Goal: Task Accomplishment & Management: Manage account settings

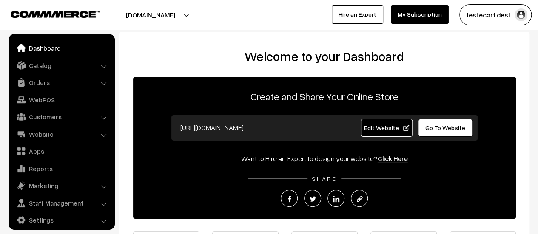
scroll to position [6, 0]
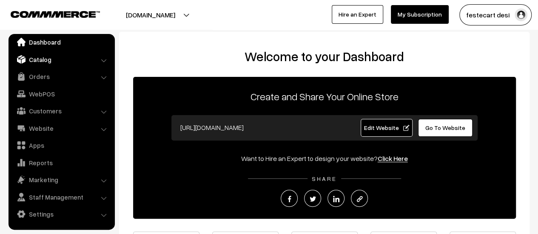
click at [39, 62] on link "Catalog" at bounding box center [61, 59] width 101 height 15
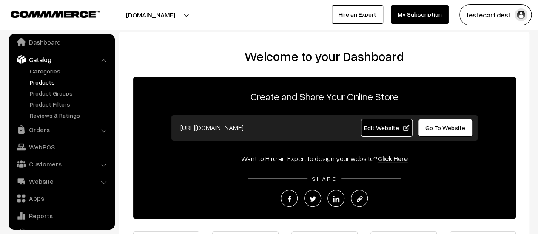
click at [41, 80] on link "Products" at bounding box center [70, 82] width 84 height 9
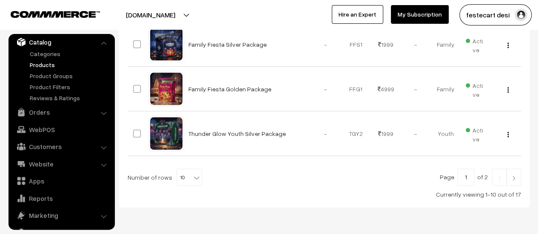
scroll to position [508, 0]
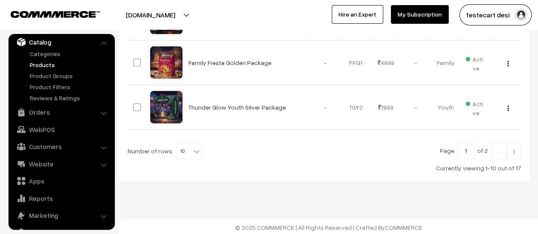
click at [171, 149] on div "Number of rows 10 20 30 40 50 60 70 80 90 100 10" at bounding box center [165, 151] width 74 height 17
click at [192, 148] on b at bounding box center [196, 151] width 9 height 9
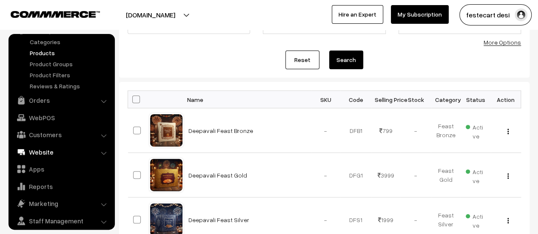
scroll to position [59, 0]
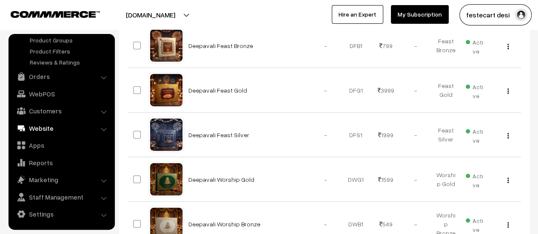
click at [46, 132] on link "Website" at bounding box center [61, 128] width 101 height 15
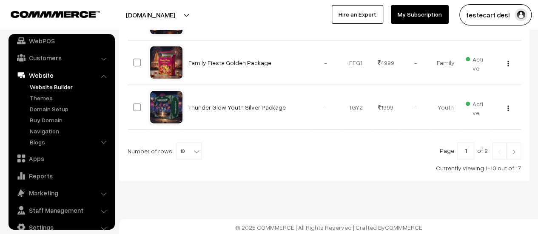
click at [48, 85] on link "Website Builder" at bounding box center [70, 87] width 84 height 9
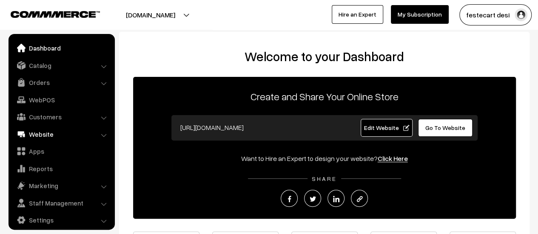
scroll to position [6, 0]
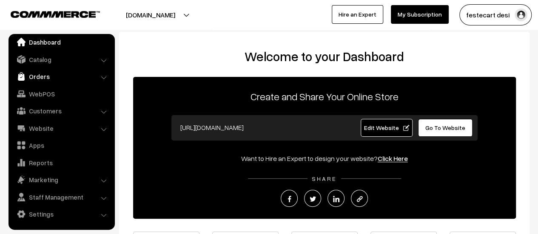
click at [48, 75] on link "Orders" at bounding box center [61, 76] width 101 height 15
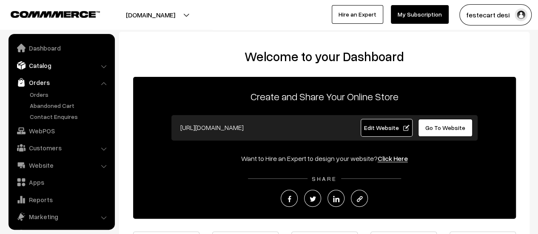
click at [44, 61] on link "Catalog" at bounding box center [61, 65] width 101 height 15
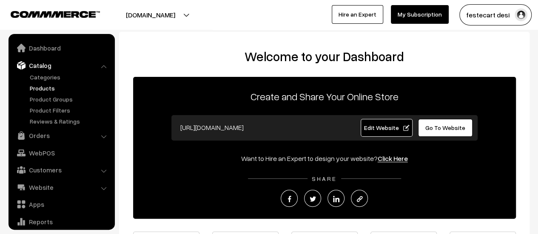
click at [45, 88] on link "Products" at bounding box center [70, 88] width 84 height 9
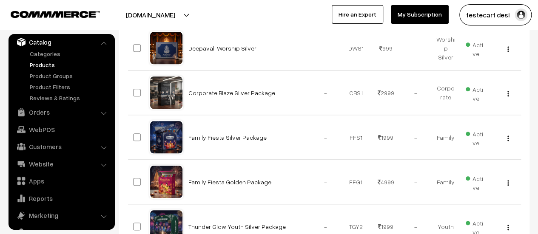
scroll to position [468, 0]
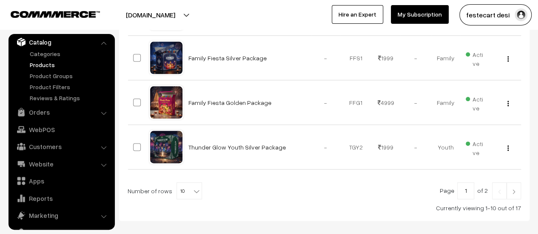
click at [180, 191] on span "10" at bounding box center [189, 191] width 25 height 17
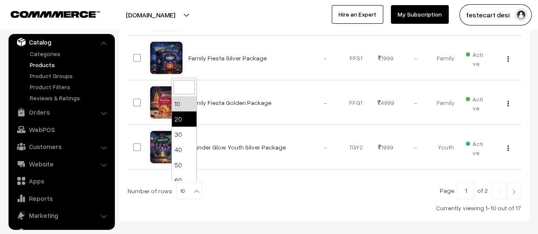
select select "20"
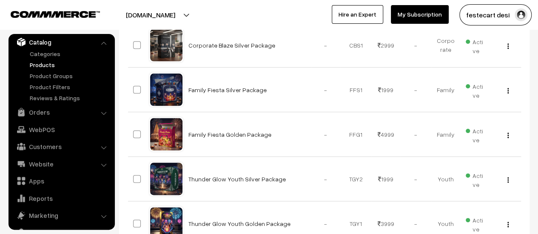
scroll to position [330, 0]
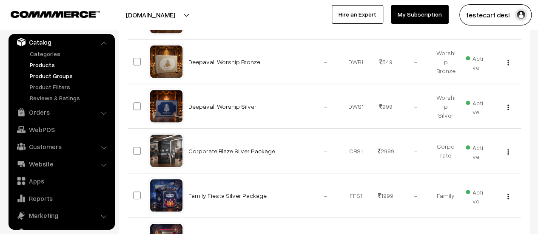
click at [57, 77] on link "Product Groups" at bounding box center [70, 75] width 84 height 9
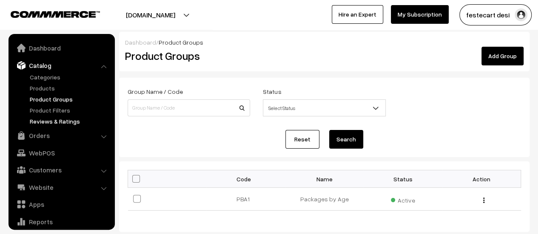
scroll to position [23, 0]
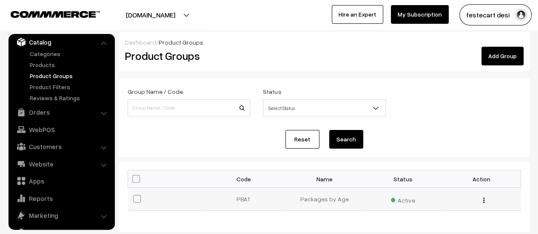
click at [330, 203] on td "Packages by Age" at bounding box center [324, 199] width 79 height 23
click at [483, 200] on button "button" at bounding box center [484, 200] width 2 height 7
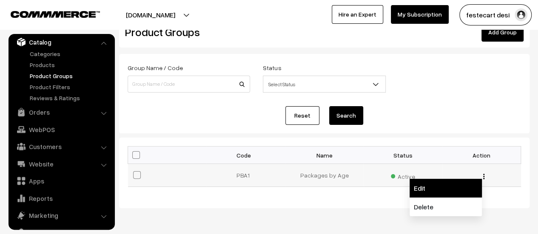
scroll to position [53, 0]
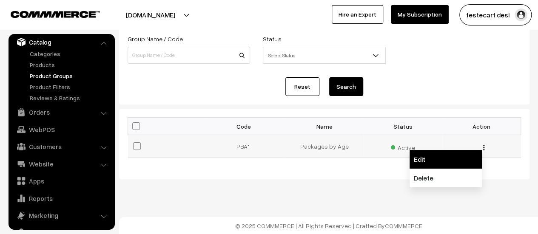
click at [422, 160] on link "Edit" at bounding box center [446, 159] width 72 height 19
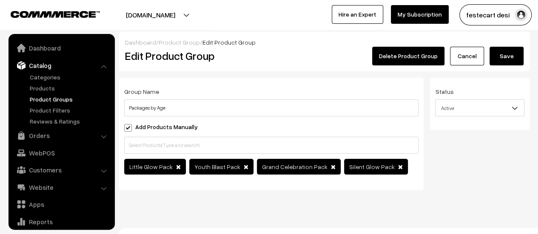
scroll to position [23, 0]
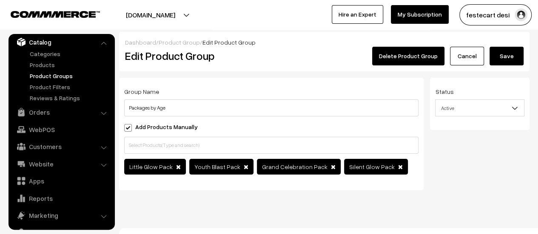
click at [503, 52] on button "Save" at bounding box center [507, 56] width 34 height 19
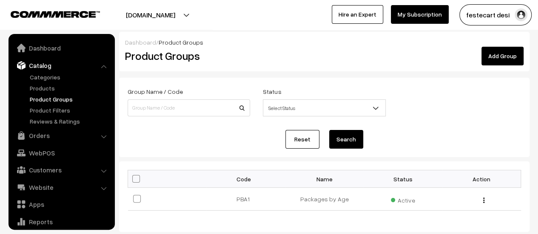
scroll to position [23, 0]
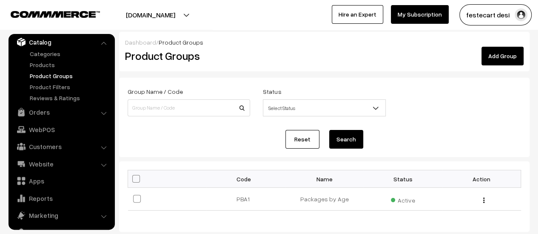
click at [501, 52] on link "Add Group" at bounding box center [503, 56] width 42 height 19
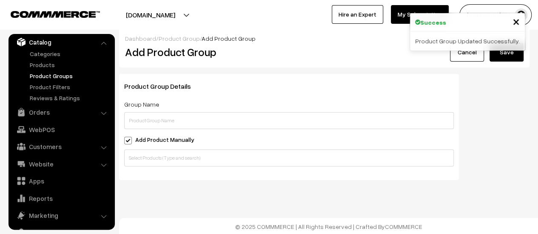
scroll to position [5, 0]
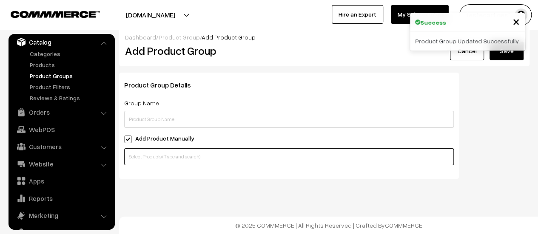
click at [180, 151] on input "text" at bounding box center [289, 156] width 330 height 17
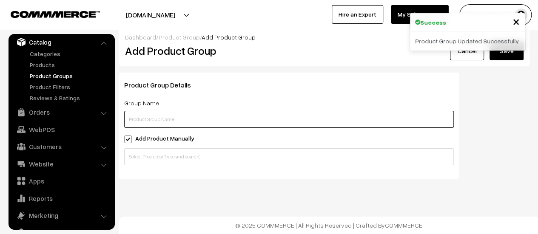
click at [153, 112] on input "text" at bounding box center [289, 119] width 330 height 17
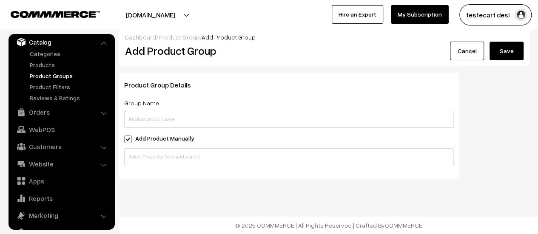
click at [146, 194] on div "Dashboard / Product Group / Add Product Group Add Product Group Cancel Save Pro…" at bounding box center [269, 115] width 538 height 240
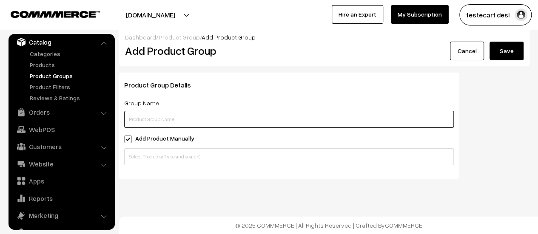
click at [159, 119] on input "text" at bounding box center [289, 119] width 330 height 17
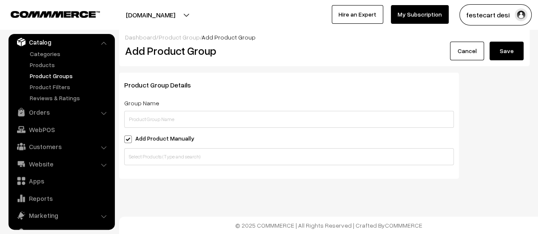
click at [129, 137] on span at bounding box center [128, 140] width 8 height 8
click at [129, 137] on input "Add Product Manually" at bounding box center [127, 138] width 6 height 6
click at [129, 137] on span at bounding box center [128, 140] width 8 height 8
click at [129, 137] on input "Add Product Manually" at bounding box center [127, 138] width 6 height 6
click at [129, 139] on span at bounding box center [128, 140] width 8 height 8
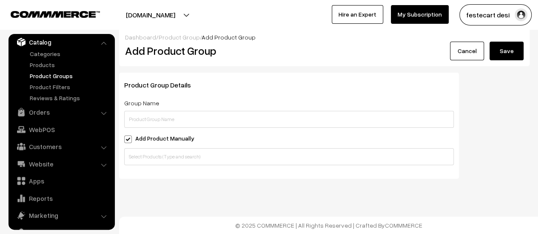
click at [129, 139] on input "Add Product Manually" at bounding box center [127, 138] width 6 height 6
click at [128, 141] on span at bounding box center [128, 140] width 8 height 8
click at [128, 141] on input "Add Product Manually" at bounding box center [127, 138] width 6 height 6
click at [127, 140] on span at bounding box center [128, 140] width 8 height 8
click at [127, 140] on input "Add Product Manually" at bounding box center [127, 138] width 6 height 6
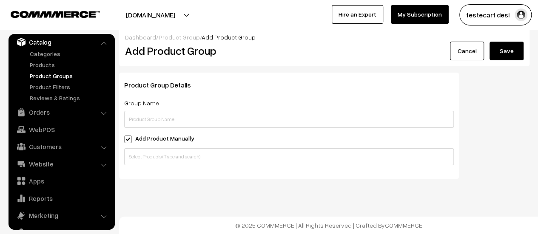
click at [127, 140] on span at bounding box center [128, 140] width 8 height 8
click at [127, 140] on input "Add Product Manually" at bounding box center [127, 138] width 6 height 6
click at [127, 140] on span at bounding box center [128, 140] width 8 height 8
click at [127, 140] on input "Add Product Manually" at bounding box center [127, 138] width 6 height 6
click at [127, 140] on span at bounding box center [128, 140] width 8 height 8
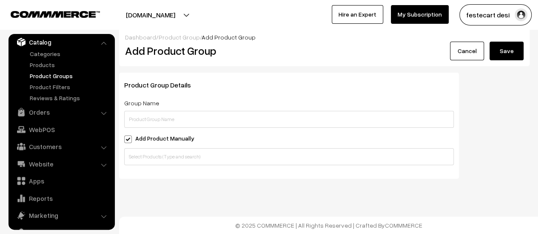
click at [127, 140] on input "Add Product Manually" at bounding box center [127, 138] width 6 height 6
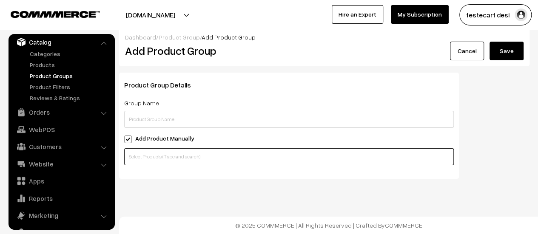
click at [157, 150] on input "text" at bounding box center [289, 156] width 330 height 17
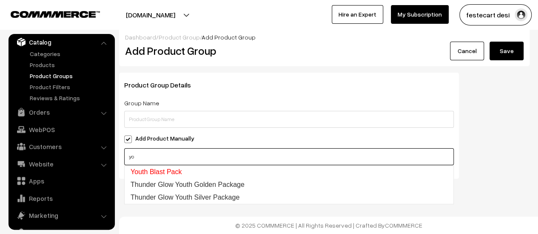
type input "y"
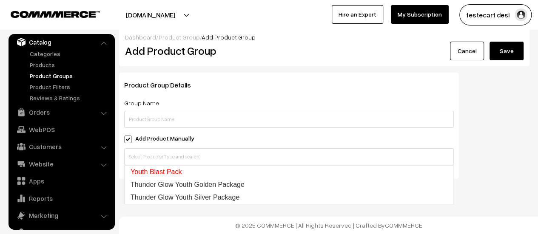
click at [506, 166] on div "Product Group Details Group Name Add Product Manually Add Products Based on Con…" at bounding box center [324, 129] width 423 height 113
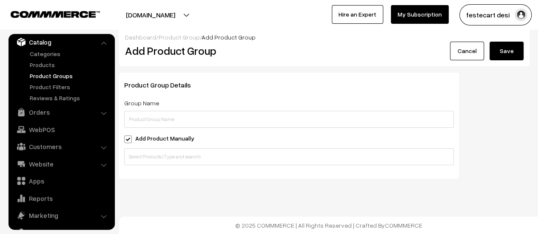
click at [128, 143] on span at bounding box center [128, 140] width 8 height 8
click at [128, 141] on input "Add Product Manually" at bounding box center [127, 138] width 6 height 6
click at [128, 143] on span at bounding box center [128, 140] width 8 height 8
click at [128, 141] on input "Add Product Manually" at bounding box center [127, 138] width 6 height 6
click at [128, 142] on span at bounding box center [128, 140] width 8 height 8
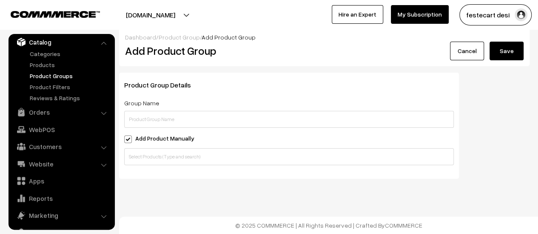
click at [128, 141] on input "Add Product Manually" at bounding box center [127, 138] width 6 height 6
click at [128, 142] on span at bounding box center [128, 140] width 8 height 8
click at [128, 141] on input "Add Product Manually" at bounding box center [127, 138] width 6 height 6
click at [128, 142] on span at bounding box center [128, 140] width 8 height 8
click at [128, 141] on input "Add Product Manually" at bounding box center [127, 138] width 6 height 6
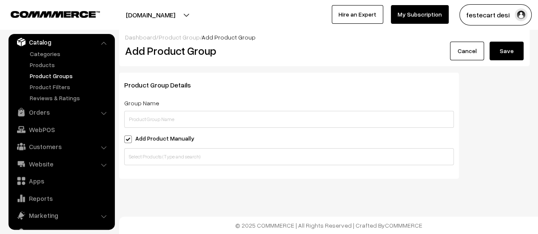
click at [466, 45] on link "Cancel" at bounding box center [467, 51] width 34 height 19
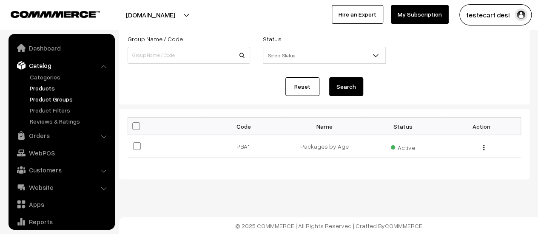
click at [48, 88] on link "Products" at bounding box center [70, 88] width 84 height 9
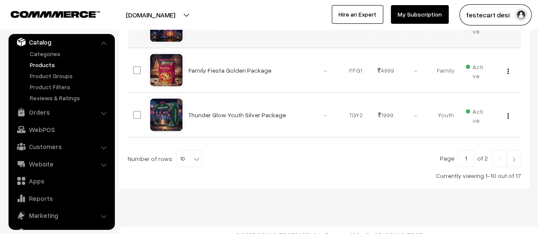
scroll to position [508, 0]
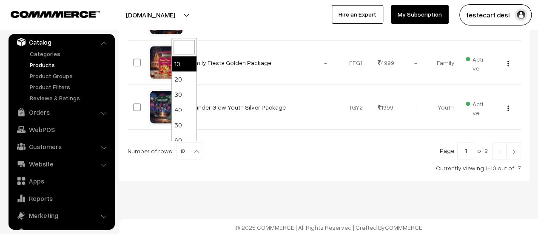
click at [177, 148] on span "10" at bounding box center [189, 151] width 25 height 17
select select "20"
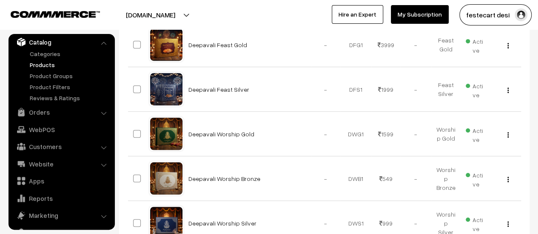
scroll to position [511, 0]
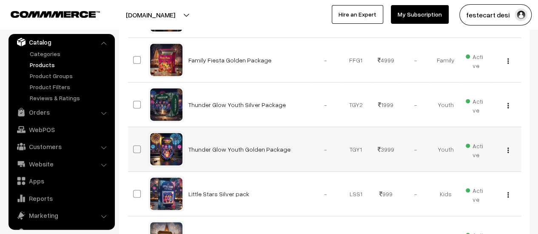
click at [509, 148] on button "button" at bounding box center [508, 150] width 2 height 7
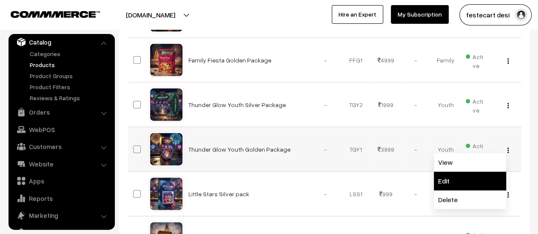
click at [477, 184] on link "Edit" at bounding box center [470, 181] width 72 height 19
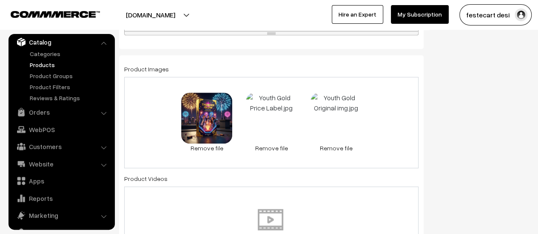
scroll to position [468, 0]
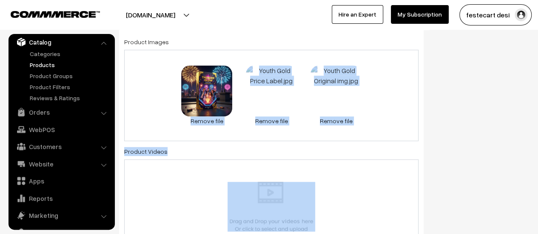
drag, startPoint x: 207, startPoint y: 103, endPoint x: 454, endPoint y: 103, distance: 246.3
click at [454, 103] on div "Name * Thunder Glow Youth Golden Package Category Deepavali > Celebration > You…" at bounding box center [324, 166] width 423 height 1110
click at [454, 104] on div "Status Active Inactive Active Publish Date Product Type -- Select -- -- Select …" at bounding box center [483, 166] width 106 height 1110
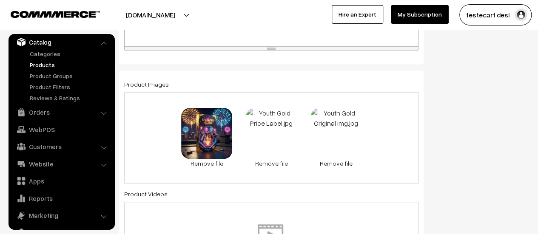
scroll to position [425, 0]
click at [492, 146] on div "Status Active Inactive Active Publish Date Product Type -- Select -- -- Select …" at bounding box center [483, 208] width 106 height 1110
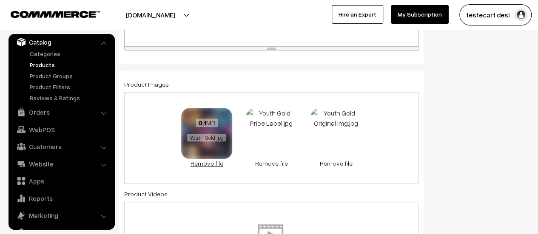
click at [207, 165] on link "Remove file" at bounding box center [206, 163] width 51 height 9
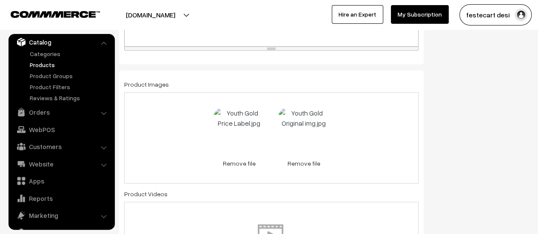
click at [374, 132] on div "0.2 MB Youth Gold Price Label.jpg Check Error Remove file 0.5 MB Youth Gold Ori…" at bounding box center [271, 137] width 294 height 91
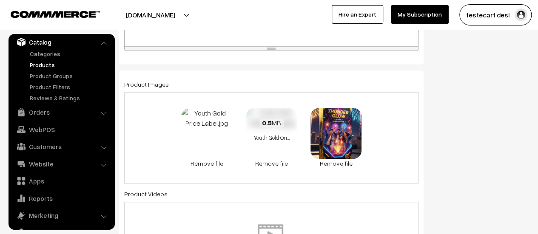
drag, startPoint x: 351, startPoint y: 121, endPoint x: 260, endPoint y: 108, distance: 92.4
click at [260, 108] on div "0.2 MB Youth Gold Price Label.jpg Check Error Remove file 0.5 MB Youth Gold Ori…" at bounding box center [271, 137] width 294 height 91
click at [407, 125] on div "0.2 MB Youth Gold Price Label.jpg Check Error Remove file 0.5 MB Youth Gold Ori…" at bounding box center [271, 137] width 294 height 91
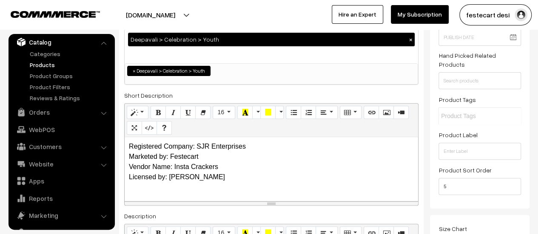
scroll to position [0, 0]
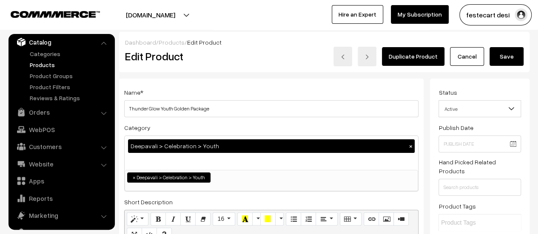
click at [511, 57] on button "Save" at bounding box center [507, 56] width 34 height 19
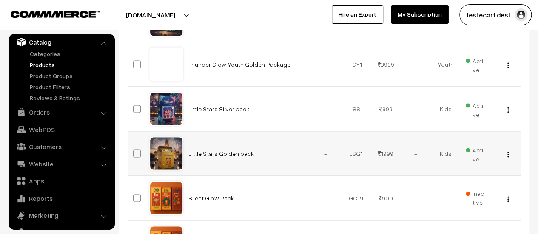
scroll to position [468, 0]
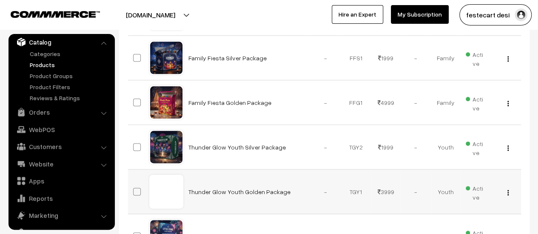
click at [507, 189] on button "button" at bounding box center [508, 192] width 2 height 7
drag, startPoint x: 470, startPoint y: 216, endPoint x: 477, endPoint y: 225, distance: 11.4
click at [469, 217] on link "Edit" at bounding box center [470, 223] width 72 height 19
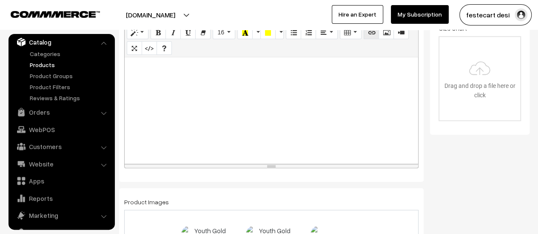
scroll to position [383, 0]
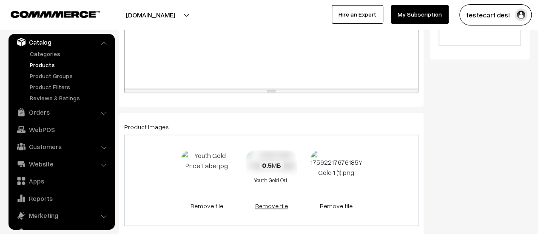
click at [278, 206] on link "Remove file" at bounding box center [271, 206] width 51 height 9
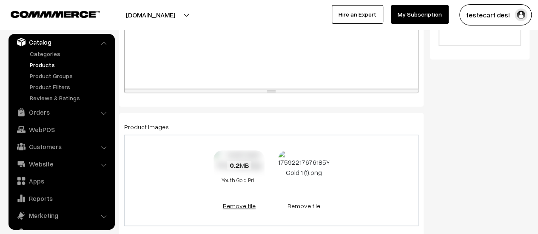
click at [248, 207] on link "Remove file" at bounding box center [239, 206] width 51 height 9
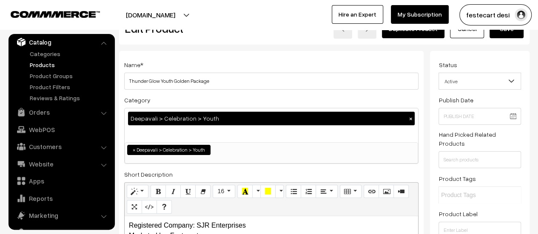
scroll to position [0, 0]
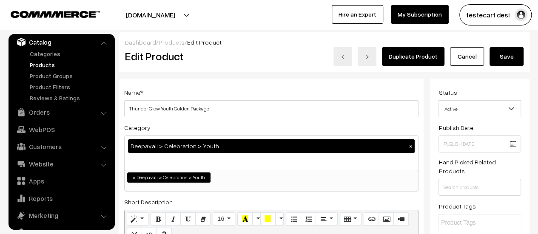
click at [504, 58] on button "Save" at bounding box center [507, 56] width 34 height 19
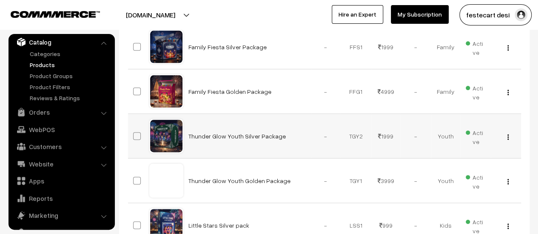
scroll to position [511, 0]
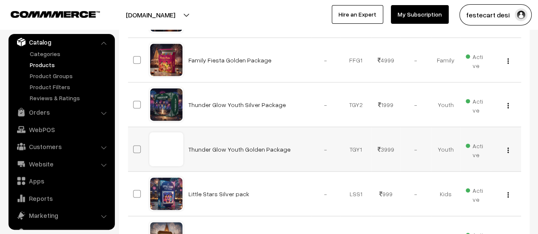
click at [508, 149] on img "button" at bounding box center [508, 151] width 1 height 6
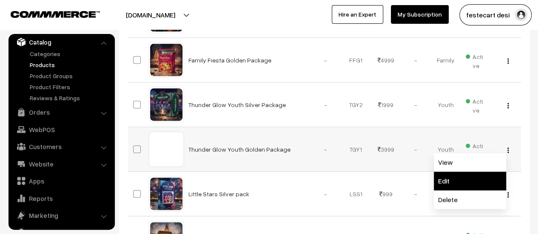
click at [480, 179] on link "Edit" at bounding box center [470, 181] width 72 height 19
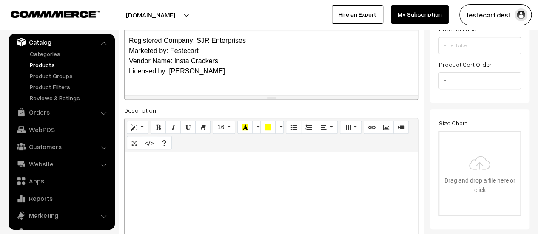
scroll to position [425, 0]
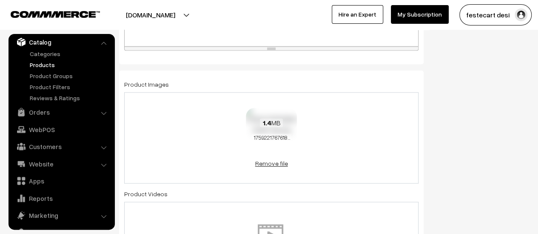
click at [256, 162] on link "Remove file" at bounding box center [271, 163] width 51 height 9
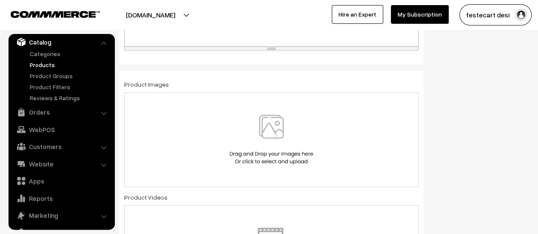
click at [265, 131] on img at bounding box center [272, 140] width 88 height 50
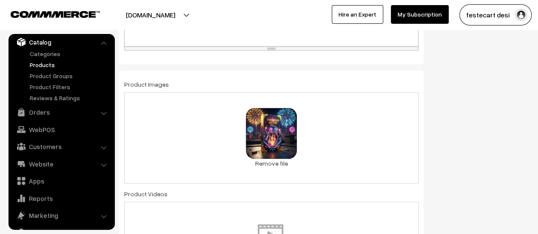
click at [347, 132] on div "0.1 MB Youth Gold.jpg Check Error Remove file" at bounding box center [271, 137] width 294 height 91
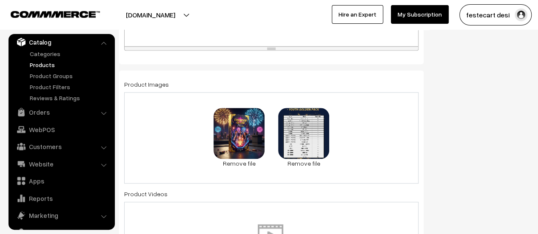
click at [364, 151] on div "0.1 MB Youth Gold.jpg Check Error Remove file 0.2 MB Youth Gold Price Label.jpg…" at bounding box center [271, 137] width 294 height 91
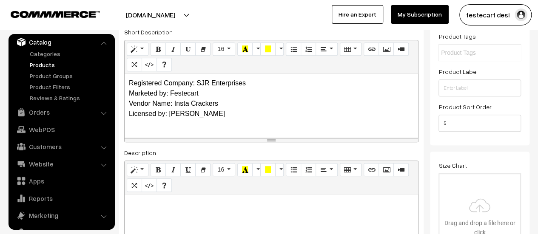
scroll to position [0, 0]
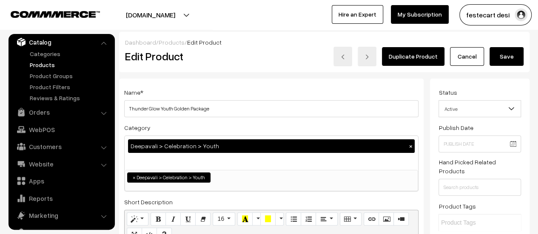
click at [497, 54] on button "Save" at bounding box center [507, 56] width 34 height 19
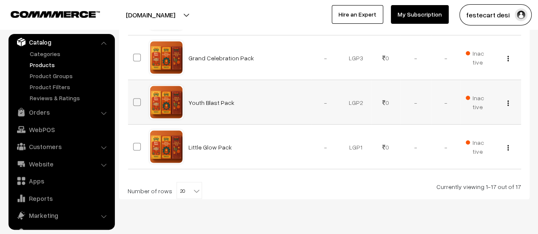
scroll to position [798, 0]
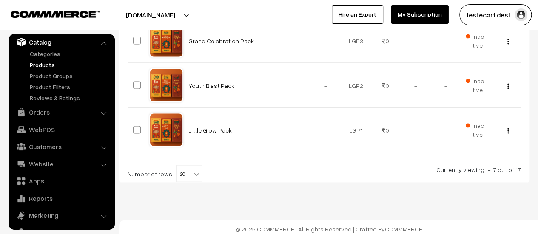
click at [182, 174] on span "20" at bounding box center [189, 174] width 25 height 17
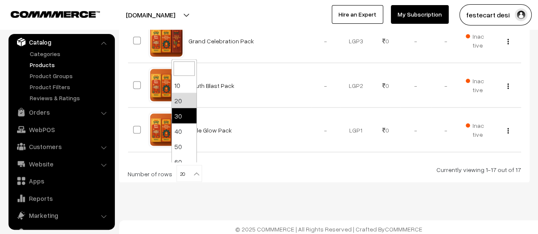
select select "30"
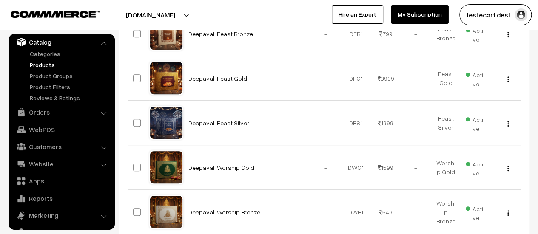
scroll to position [75, 0]
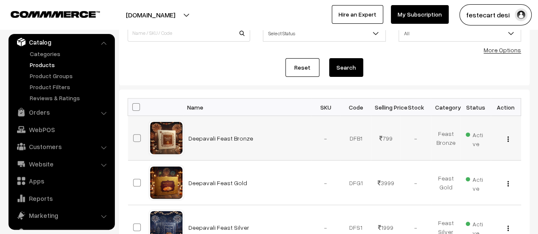
click at [508, 137] on img "button" at bounding box center [508, 140] width 1 height 6
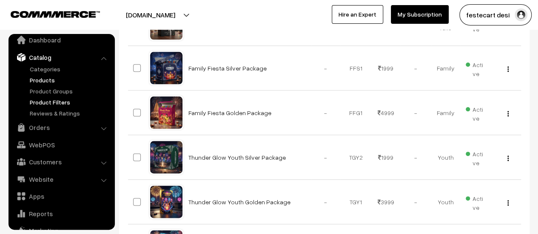
scroll to position [0, 0]
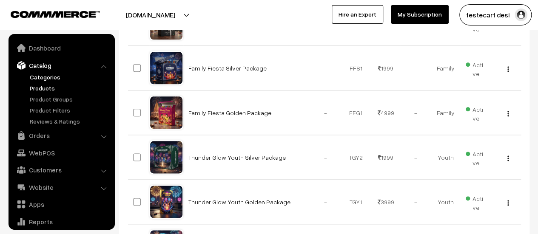
click at [49, 77] on link "Categories" at bounding box center [70, 77] width 84 height 9
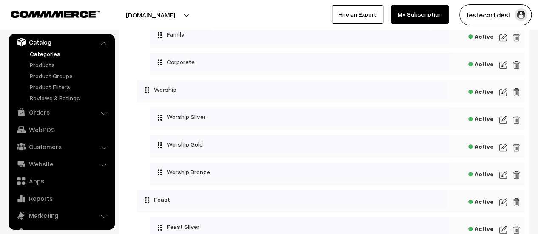
scroll to position [85, 0]
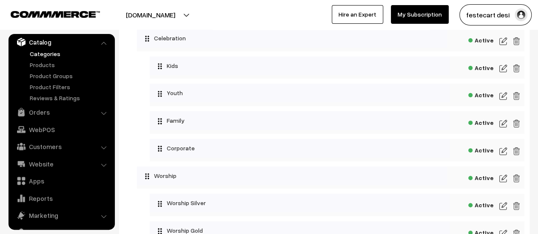
click at [505, 71] on img at bounding box center [503, 68] width 8 height 10
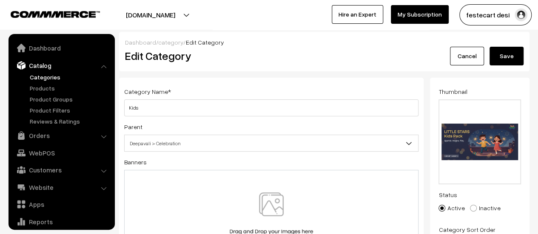
scroll to position [23, 0]
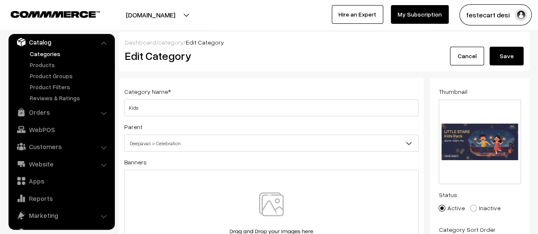
click at [499, 58] on button "Save" at bounding box center [507, 56] width 34 height 19
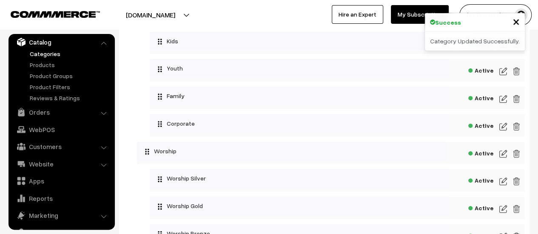
scroll to position [85, 0]
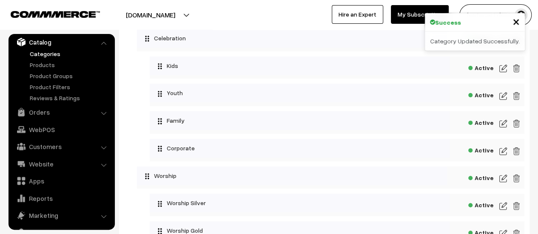
click at [500, 97] on img at bounding box center [503, 96] width 8 height 10
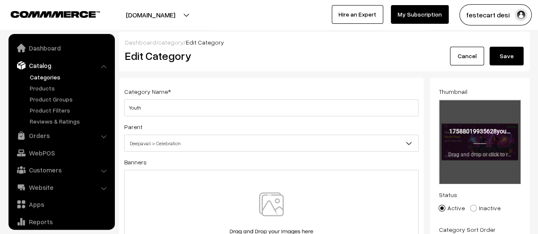
scroll to position [23, 0]
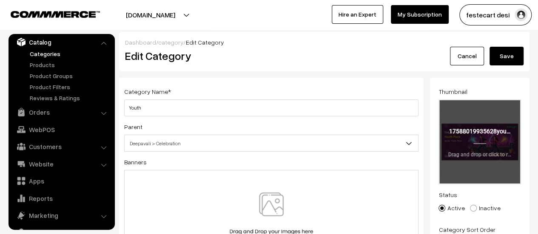
click at [469, 156] on input "file" at bounding box center [480, 141] width 81 height 83
type input "C:\fakepath\youth.jpg"
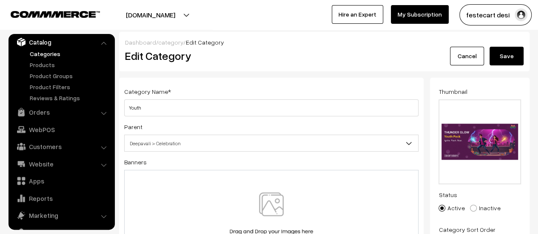
click at [513, 56] on button "Save" at bounding box center [507, 56] width 34 height 19
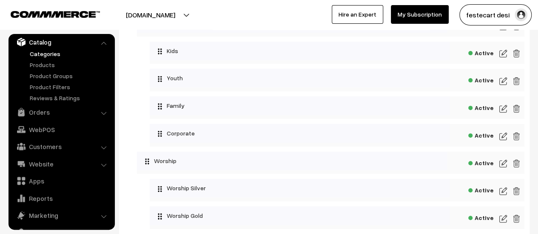
scroll to position [43, 0]
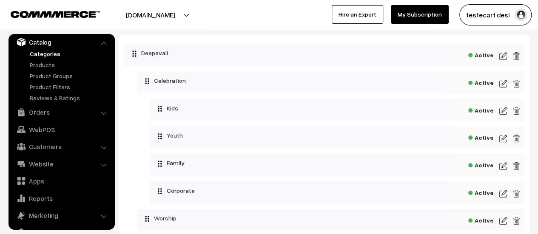
click at [507, 114] on div "Active" at bounding box center [337, 110] width 375 height 23
click at [506, 112] on img at bounding box center [503, 111] width 8 height 10
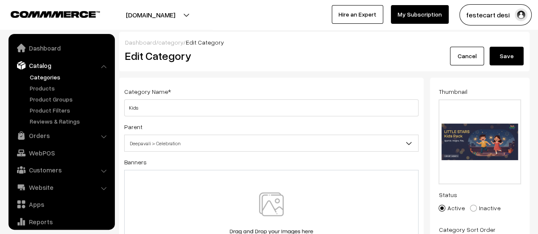
scroll to position [23, 0]
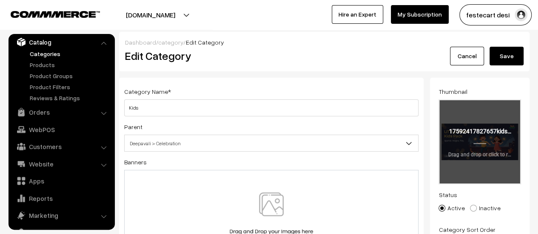
click at [488, 157] on input "file" at bounding box center [480, 141] width 81 height 83
type input "C:\fakepath\17592417827657kids 1.png"
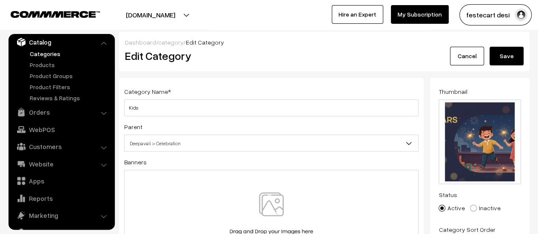
click at [505, 58] on button "Save" at bounding box center [507, 56] width 34 height 19
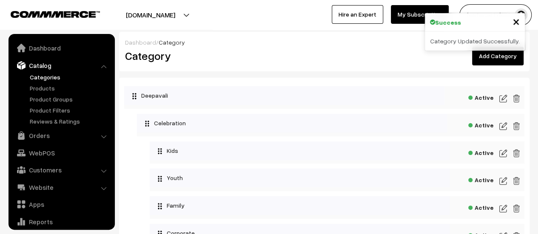
scroll to position [23, 0]
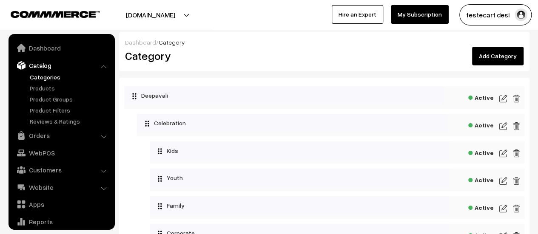
scroll to position [23, 0]
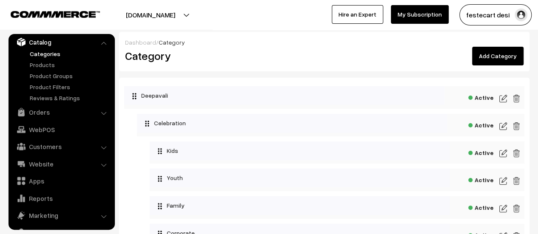
click at [502, 150] on img at bounding box center [503, 153] width 8 height 10
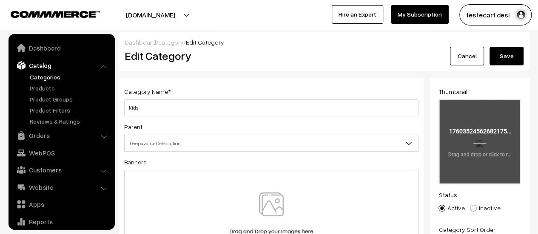
scroll to position [23, 0]
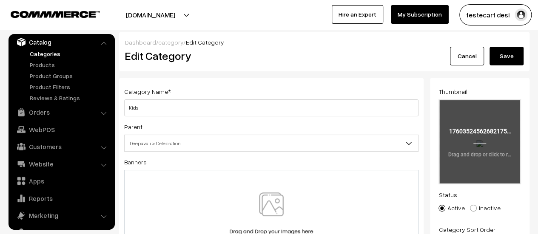
click at [484, 147] on input "file" at bounding box center [480, 141] width 81 height 83
click at [493, 148] on input "file" at bounding box center [480, 141] width 81 height 83
type input "C:\fakepath\kids.jpg"
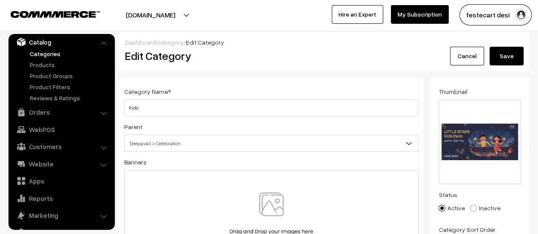
click at [500, 49] on button "Save" at bounding box center [507, 56] width 34 height 19
